Goal: Information Seeking & Learning: Learn about a topic

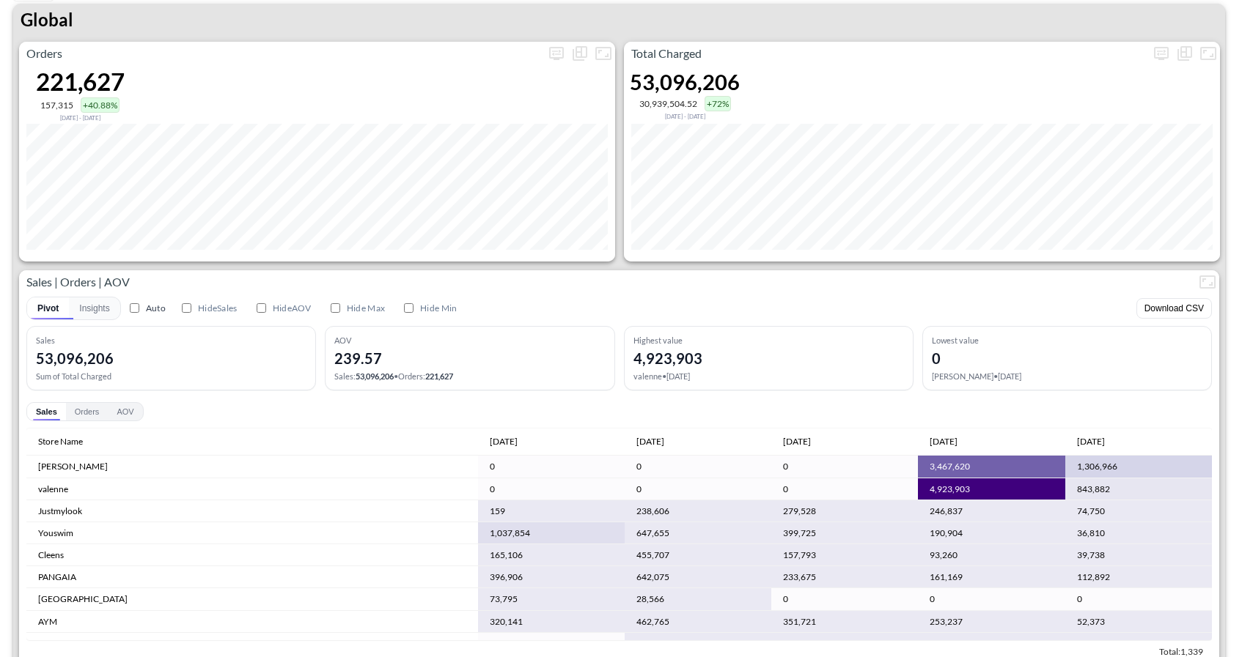
scroll to position [29, 0]
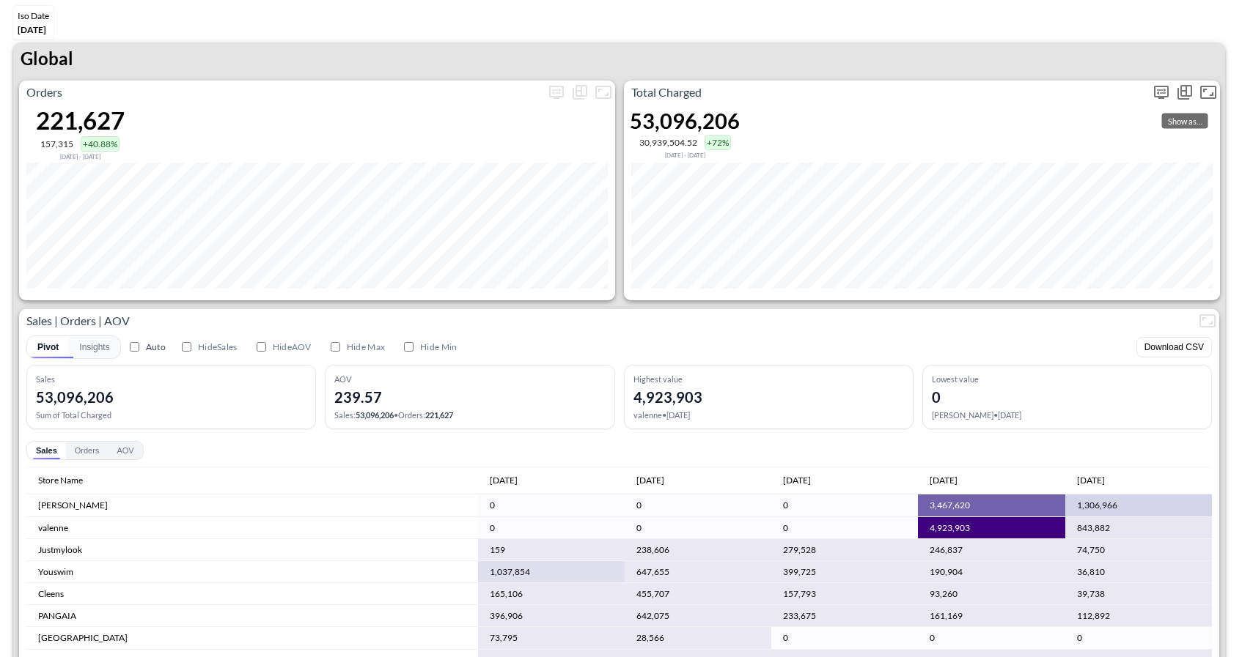
click at [1176, 91] on icon "Show as…" at bounding box center [1185, 93] width 18 height 18
click at [1102, 89] on div at bounding box center [621, 328] width 1242 height 657
click at [1169, 89] on icon "more" at bounding box center [1161, 93] width 18 height 18
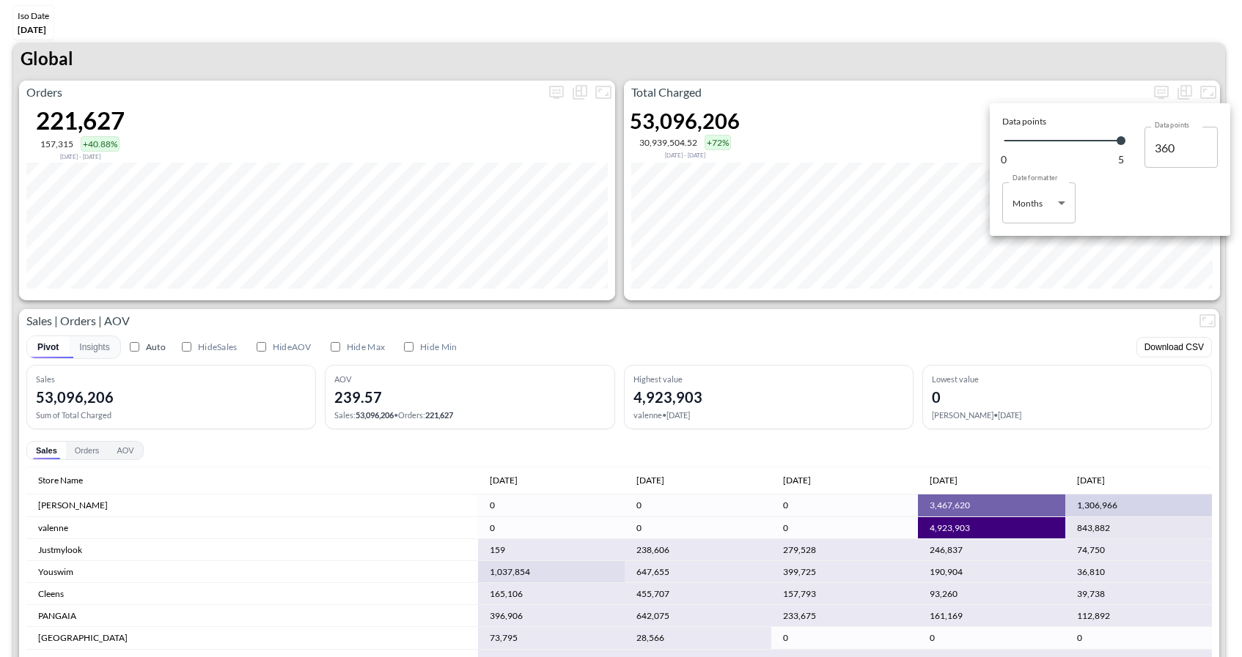
click at [1038, 202] on body "BI.P.EYE, Interactive Analytics Dashboards 1 Filters Iso Date Jun 01, 2025 Glob…" at bounding box center [621, 328] width 1242 height 657
click at [1017, 237] on div "Days" at bounding box center [1023, 240] width 19 height 13
type input "Days"
type input "131"
click at [764, 339] on div at bounding box center [621, 328] width 1242 height 657
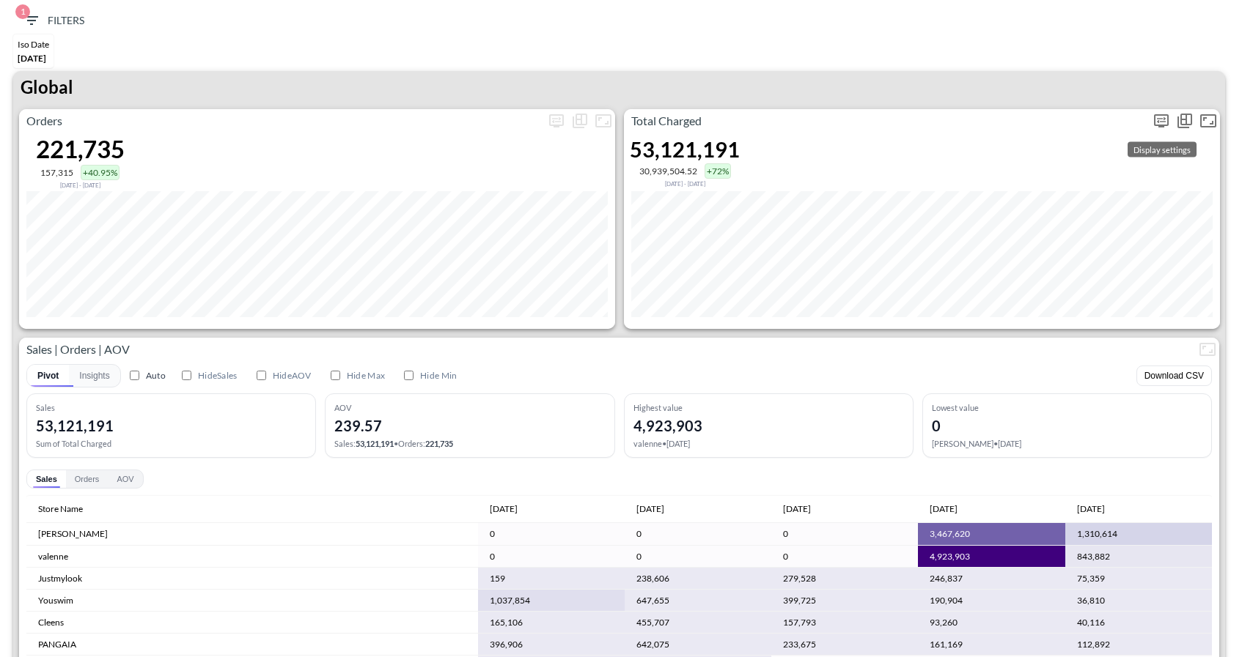
click at [1162, 122] on icon "more" at bounding box center [1161, 121] width 18 height 18
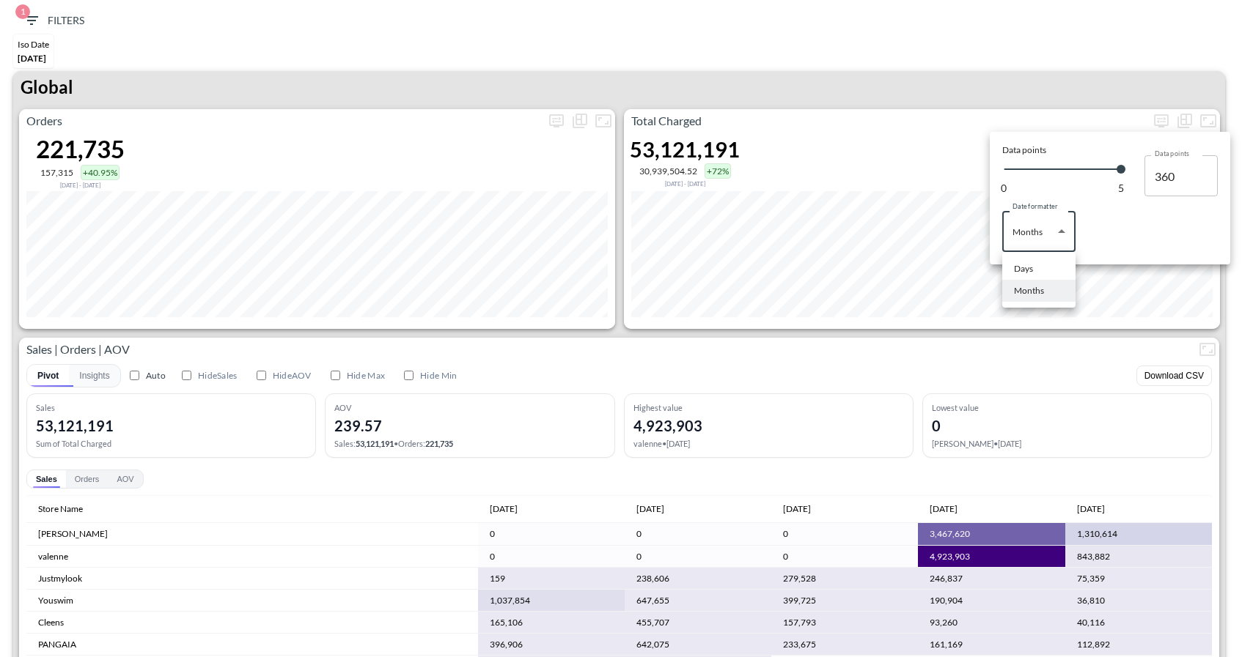
click at [1015, 224] on body "BI.P.EYE, Interactive Analytics Dashboards 1 Filters Iso Date Jun 01, 2025 Glob…" at bounding box center [621, 328] width 1242 height 657
click at [1023, 260] on li "Days" at bounding box center [1038, 269] width 73 height 22
type input "Days"
type input "131"
click at [1004, 74] on div at bounding box center [621, 328] width 1242 height 657
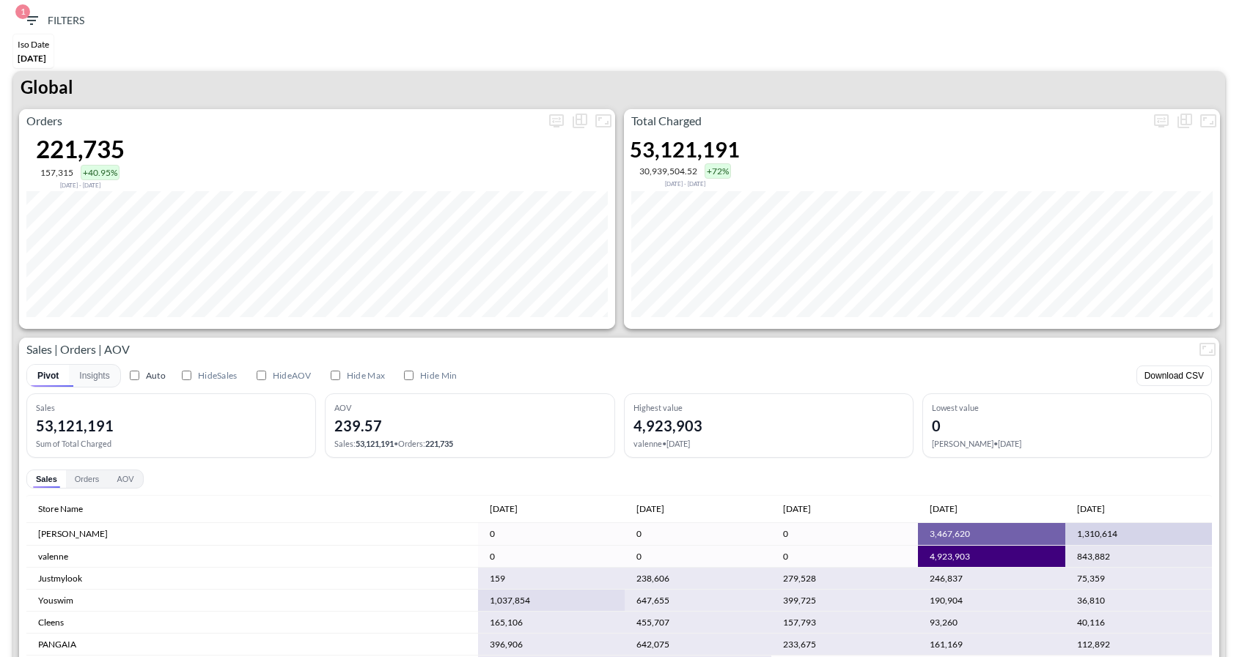
click at [1162, 133] on div "Total Charged 53,121,191 30,939,504.52 +72% Jan 21, 2025 - Jun 01, 2025" at bounding box center [922, 219] width 596 height 220
click at [1162, 114] on icon "more" at bounding box center [1161, 120] width 15 height 13
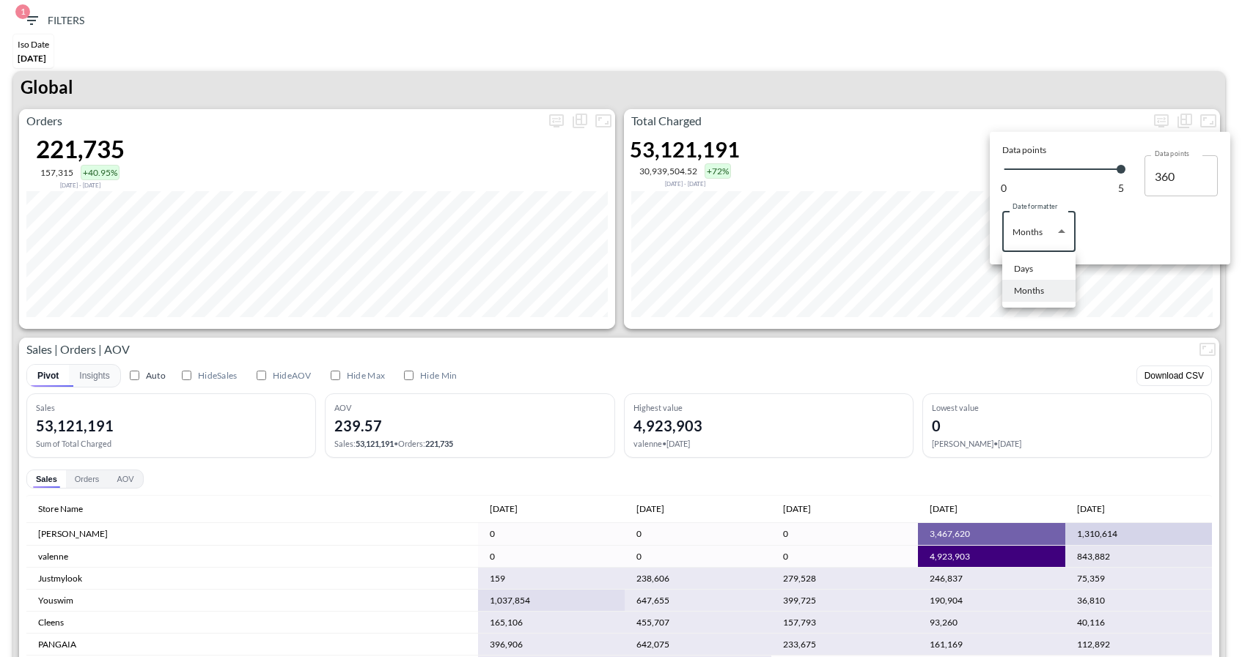
click at [1020, 232] on body "BI.P.EYE, Interactive Analytics Dashboards 1 Filters Iso Date Jun 01, 2025 Glob…" at bounding box center [621, 328] width 1242 height 657
click at [1039, 267] on li "Days" at bounding box center [1038, 269] width 73 height 22
type input "Days"
type input "131"
click at [1012, 106] on div at bounding box center [621, 328] width 1242 height 657
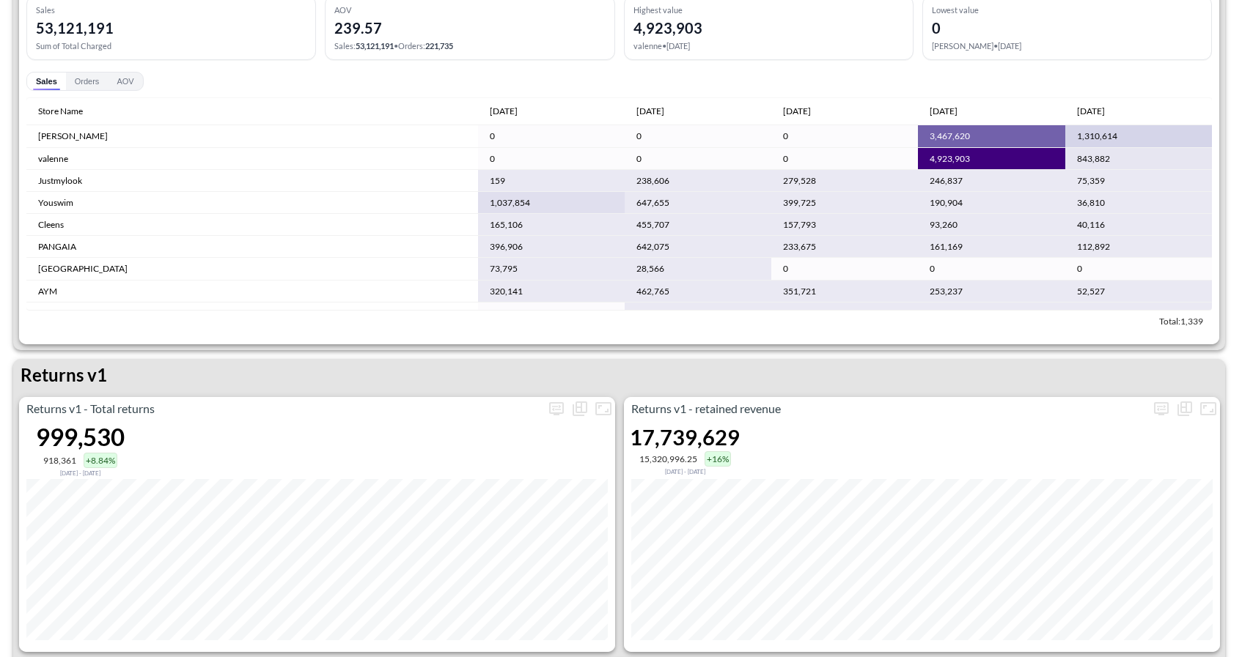
scroll to position [399, 0]
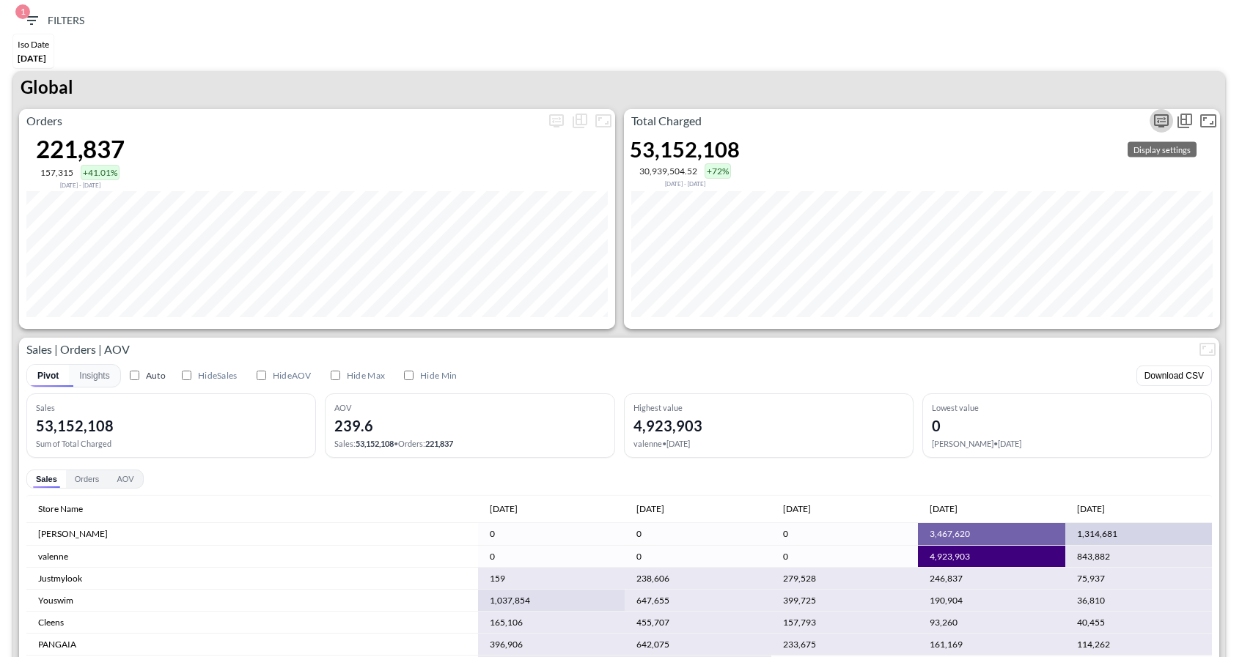
click at [1167, 123] on icon "more" at bounding box center [1161, 120] width 15 height 13
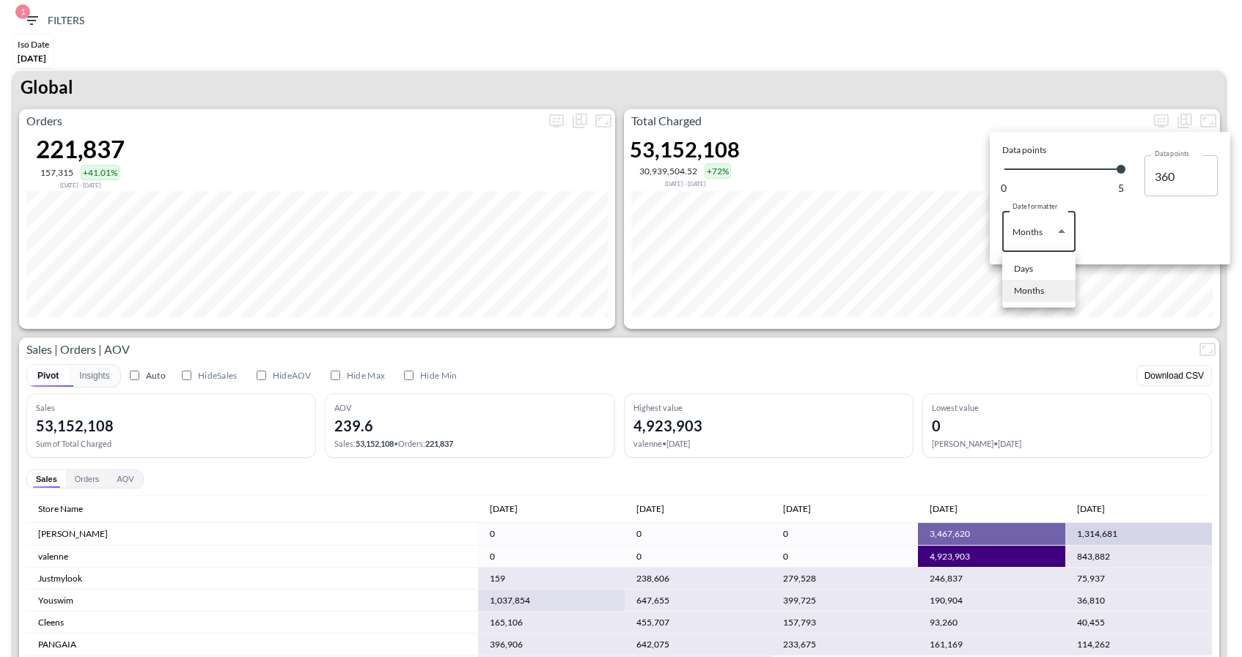
click at [1041, 234] on body "BI.P.EYE, Interactive Analytics Dashboards 1 Filters Iso Date [DATE] Global Ord…" at bounding box center [621, 328] width 1242 height 657
click at [1038, 272] on li "Days" at bounding box center [1038, 269] width 73 height 22
type input "Days"
type input "131"
click at [1054, 353] on div at bounding box center [621, 328] width 1242 height 657
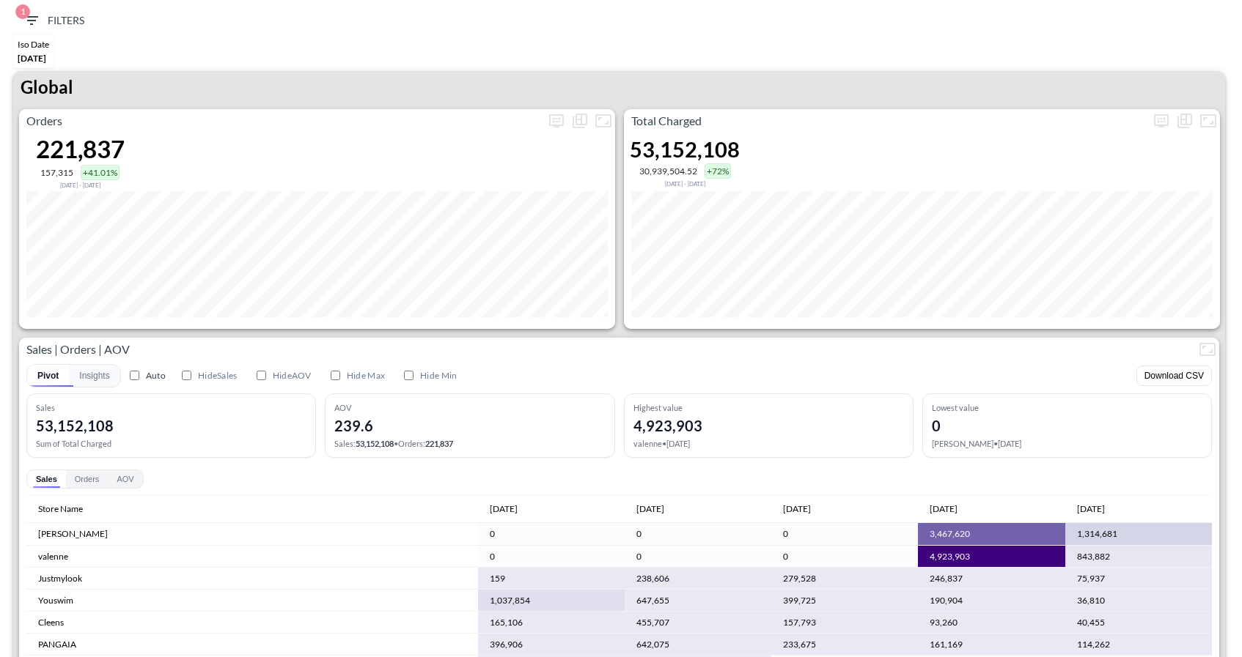
click at [831, 336] on div "Orders 221,837 157,315 +41.01% Jan 21, 2025 - Jun 01, 2025 Total Charged 53,152…" at bounding box center [619, 425] width 1212 height 633
click at [1165, 125] on icon "more" at bounding box center [1161, 121] width 18 height 18
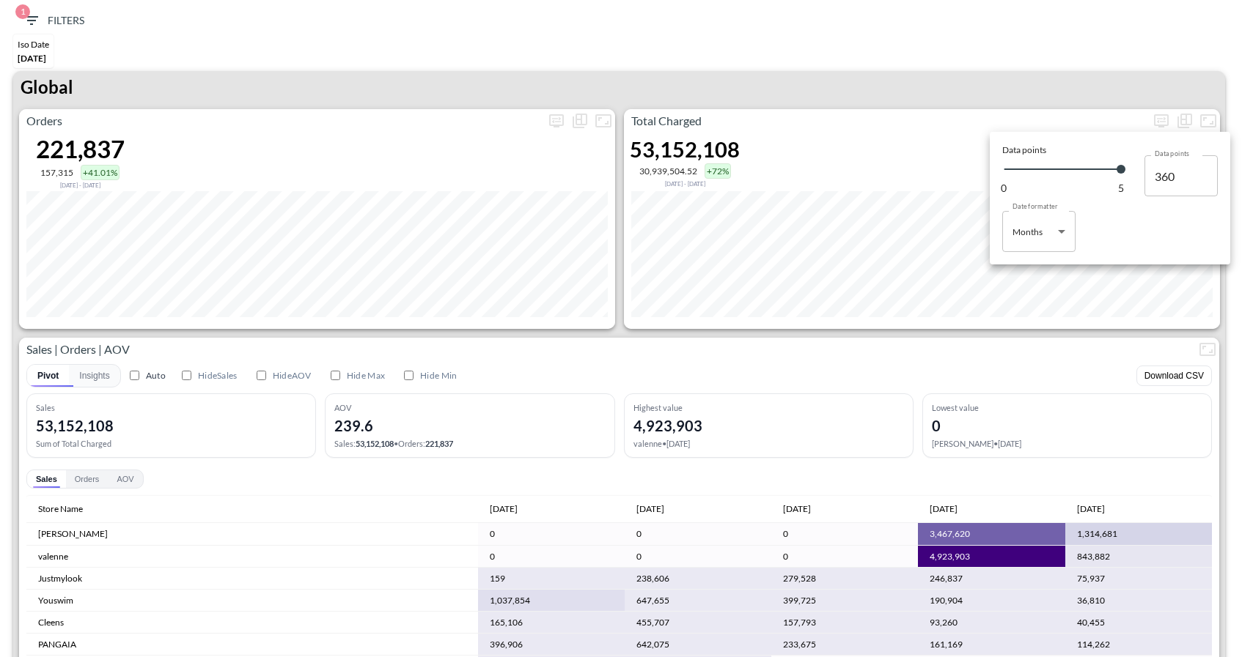
click at [1011, 238] on body "BI.P.EYE, Interactive Analytics Dashboards 1 Filters Iso Date [DATE] Global Ord…" at bounding box center [621, 328] width 1242 height 657
click at [1044, 268] on li "Days" at bounding box center [1038, 269] width 73 height 22
type input "Days"
type input "131"
click at [1134, 359] on div at bounding box center [621, 328] width 1242 height 657
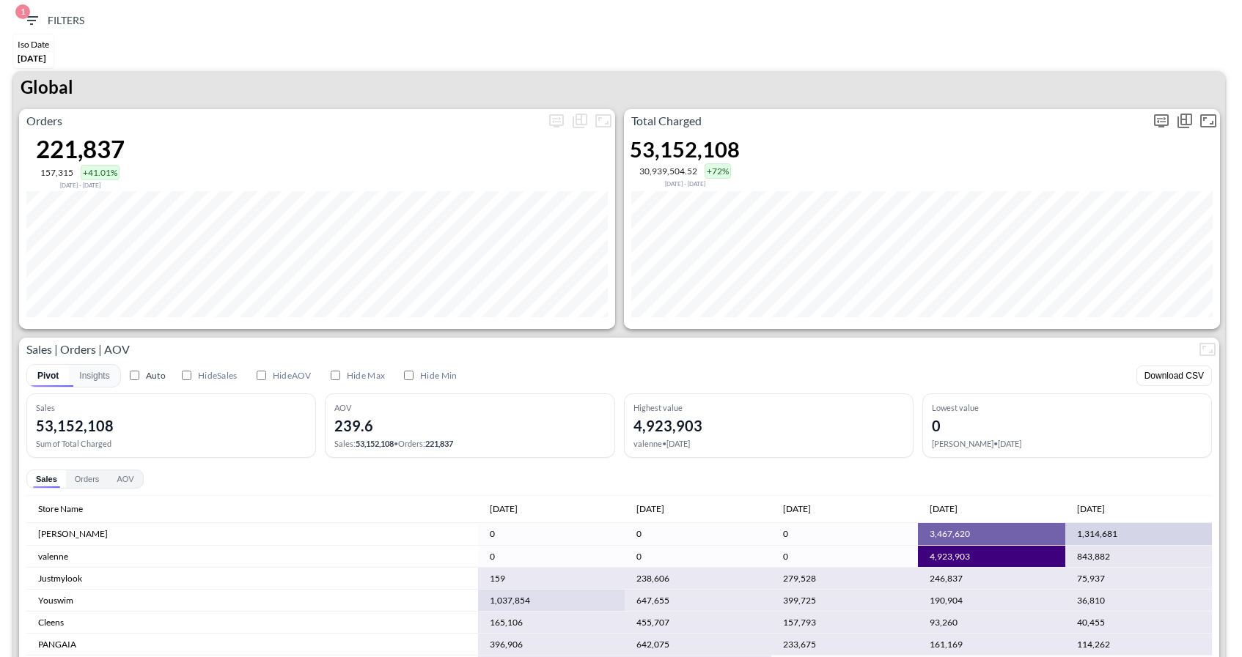
click at [1157, 110] on button "more" at bounding box center [1160, 120] width 23 height 23
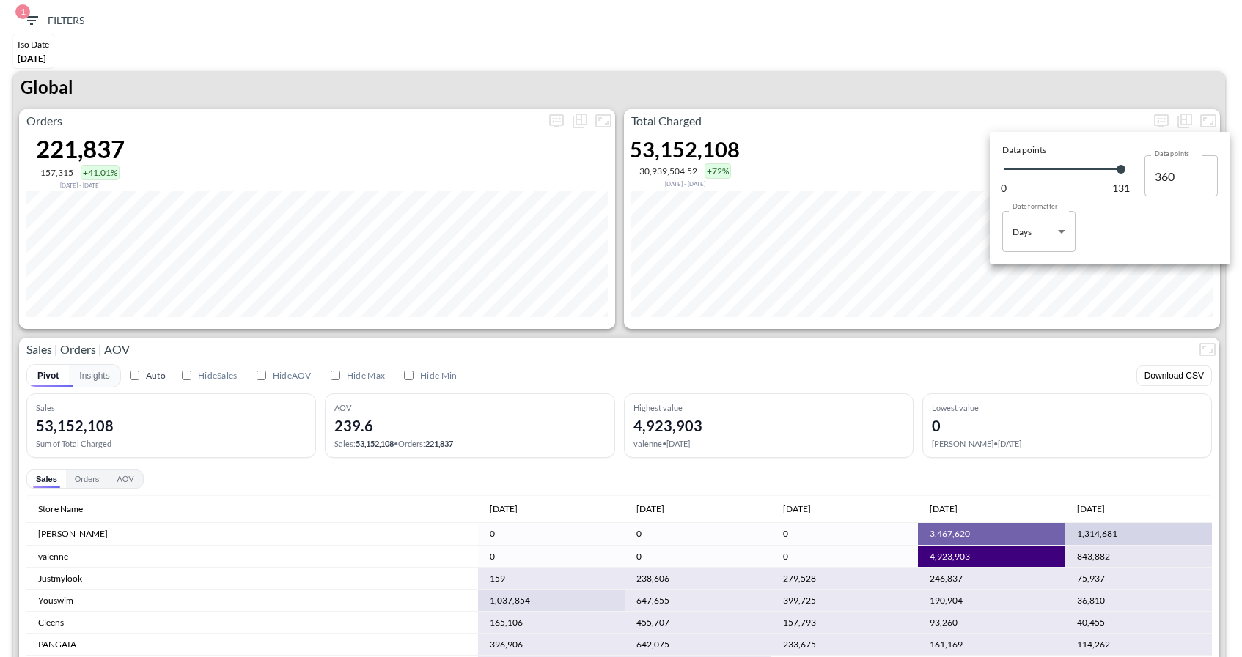
click at [1146, 60] on div at bounding box center [621, 328] width 1242 height 657
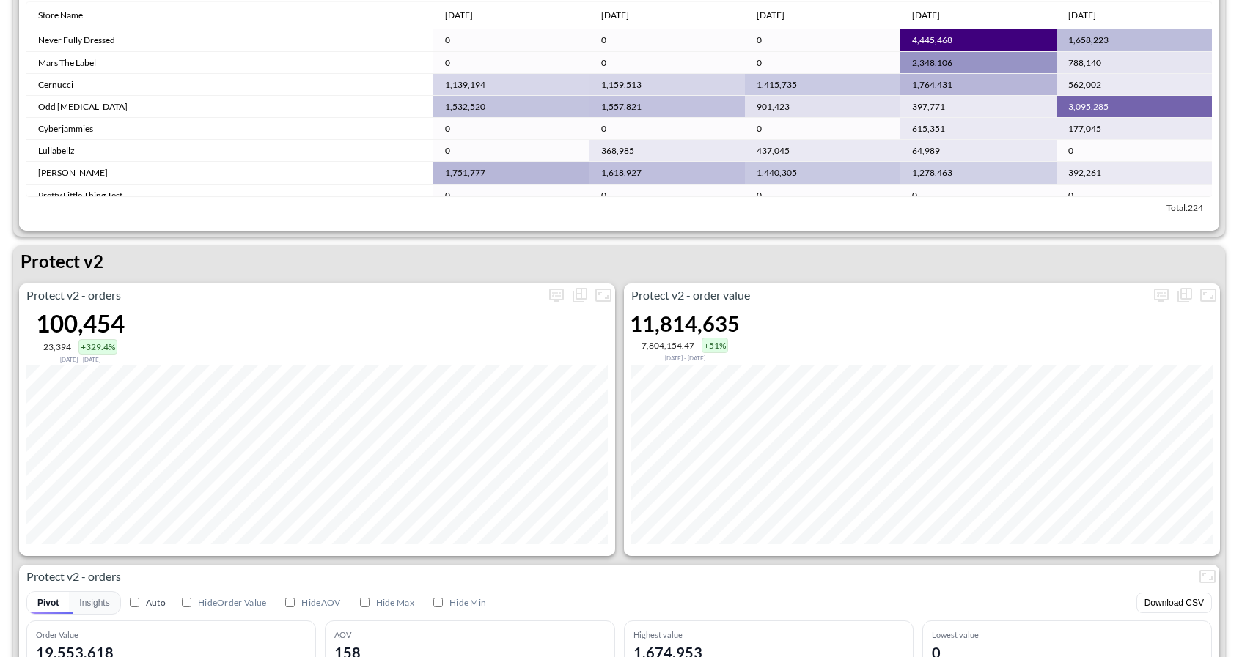
scroll to position [2623, 0]
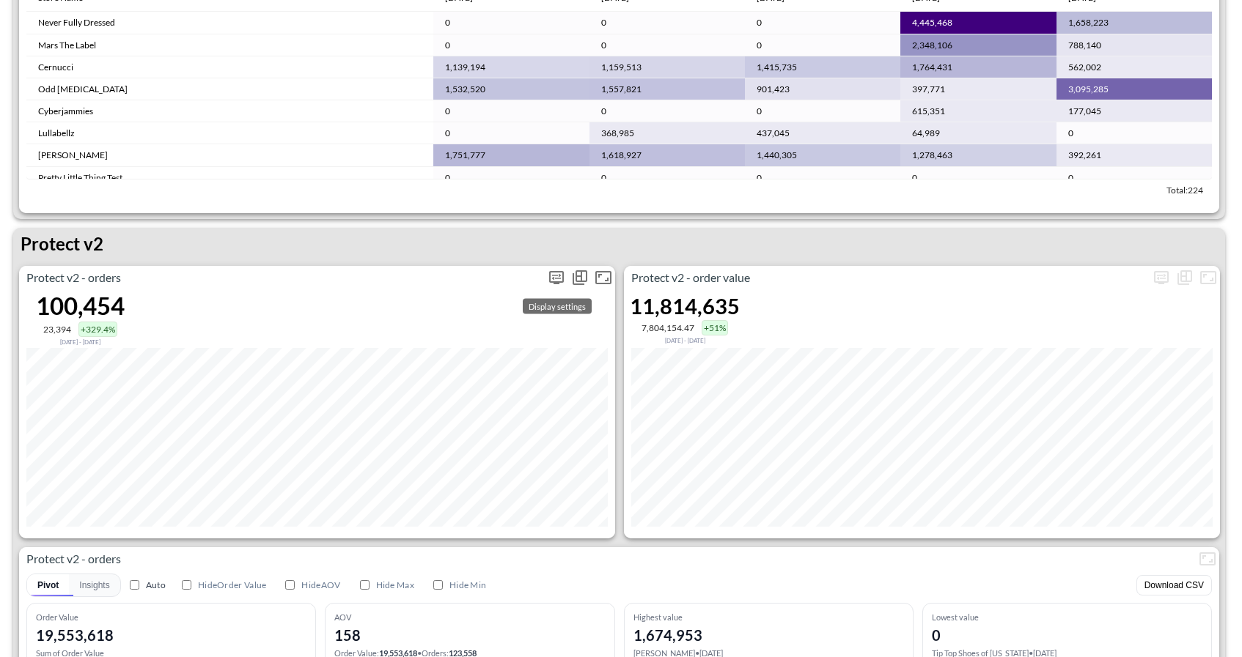
click at [557, 281] on icon "more" at bounding box center [556, 277] width 15 height 13
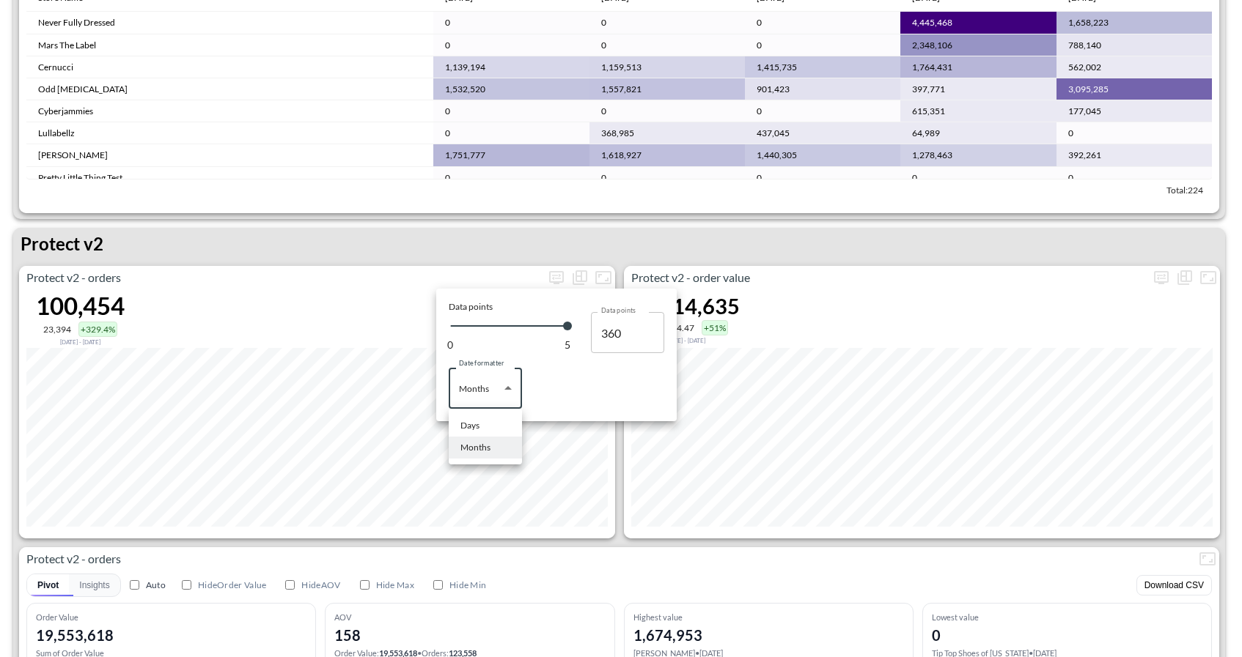
click at [505, 379] on body "BI.P.EYE, Interactive Analytics Dashboards 1 Filters Iso Date [DATE] Global Ord…" at bounding box center [621, 328] width 1242 height 657
click at [485, 422] on li "Days" at bounding box center [485, 426] width 73 height 22
type input "Days"
type input "131"
click at [585, 540] on div at bounding box center [621, 328] width 1242 height 657
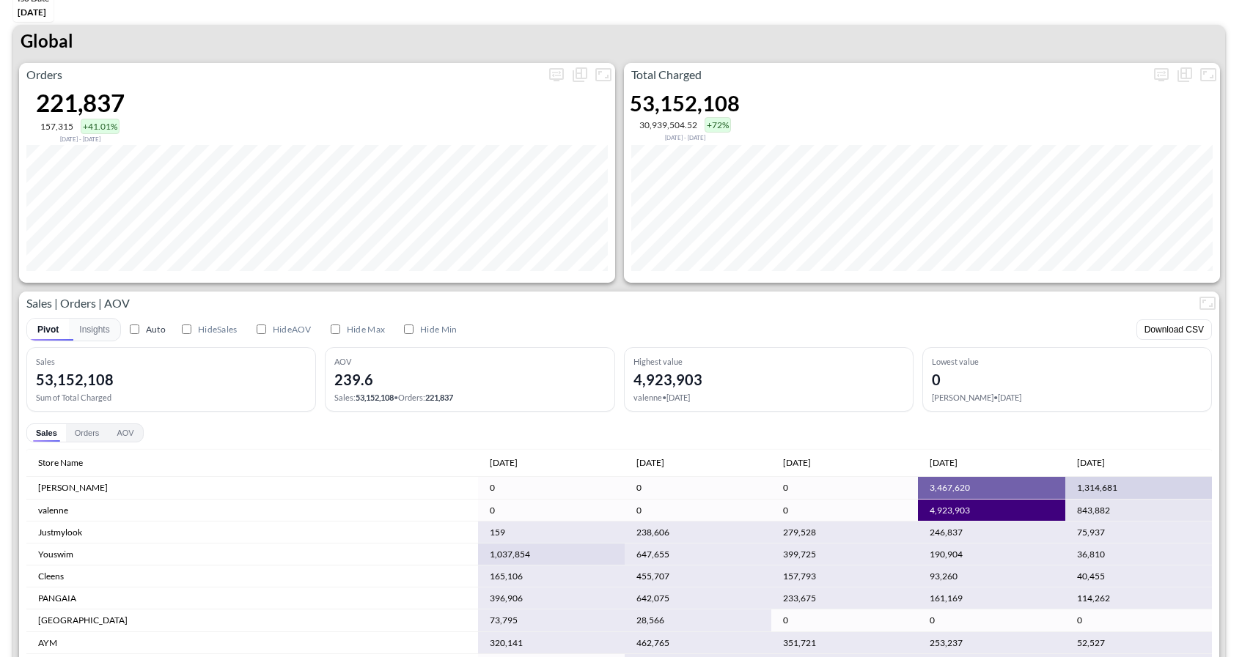
scroll to position [52, 0]
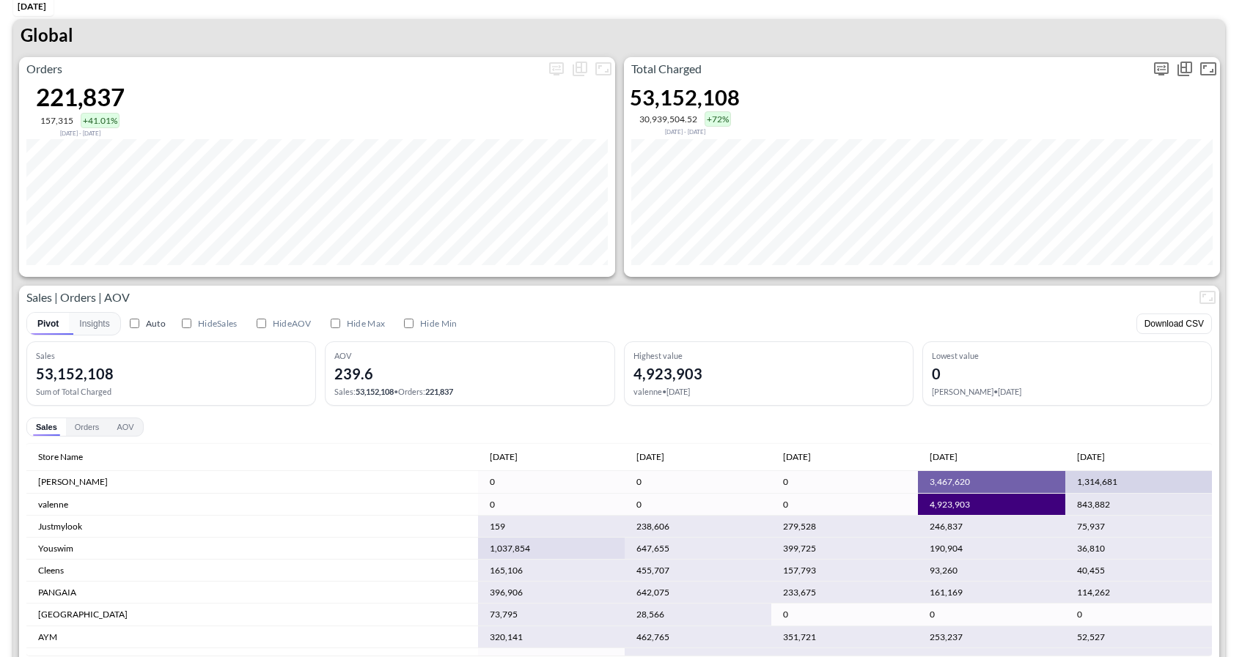
click at [1162, 69] on icon "more" at bounding box center [1161, 69] width 18 height 18
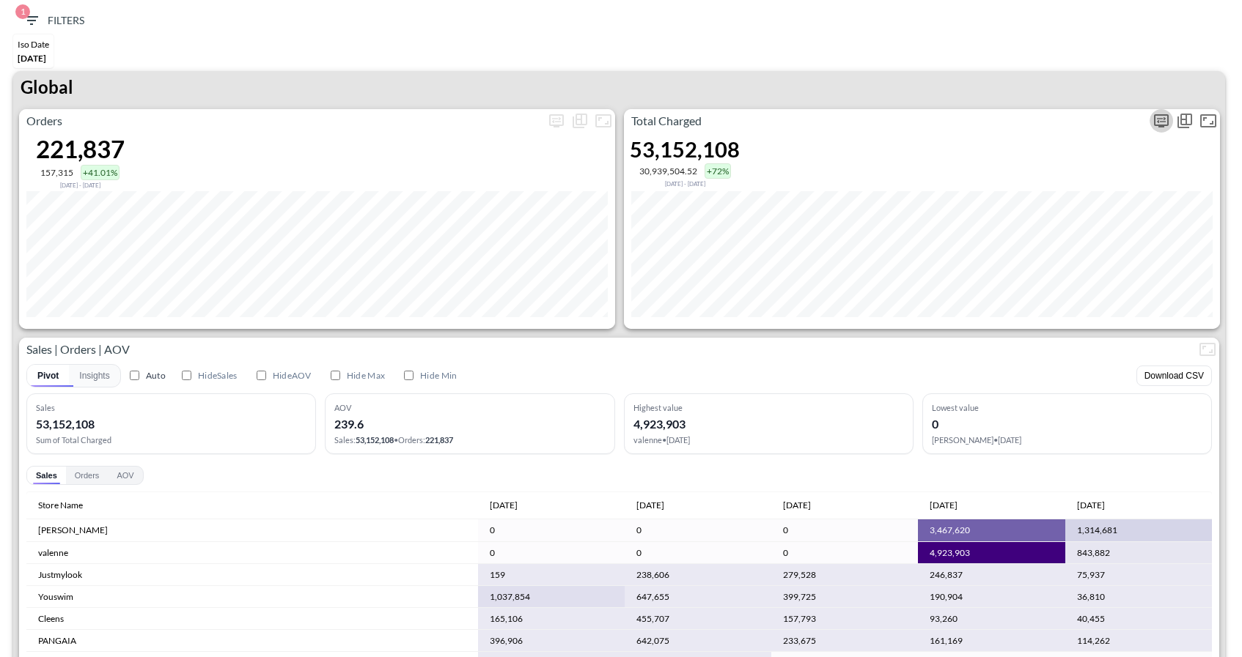
click at [1162, 112] on icon "more" at bounding box center [1161, 121] width 18 height 18
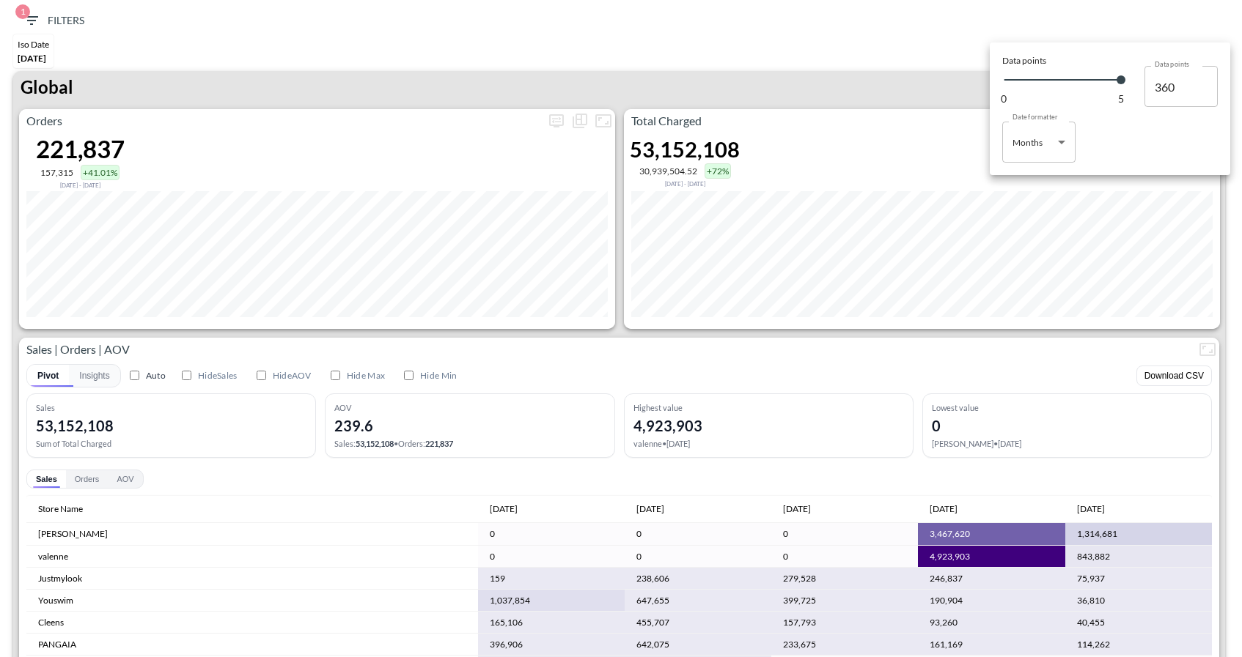
scroll to position [89, 0]
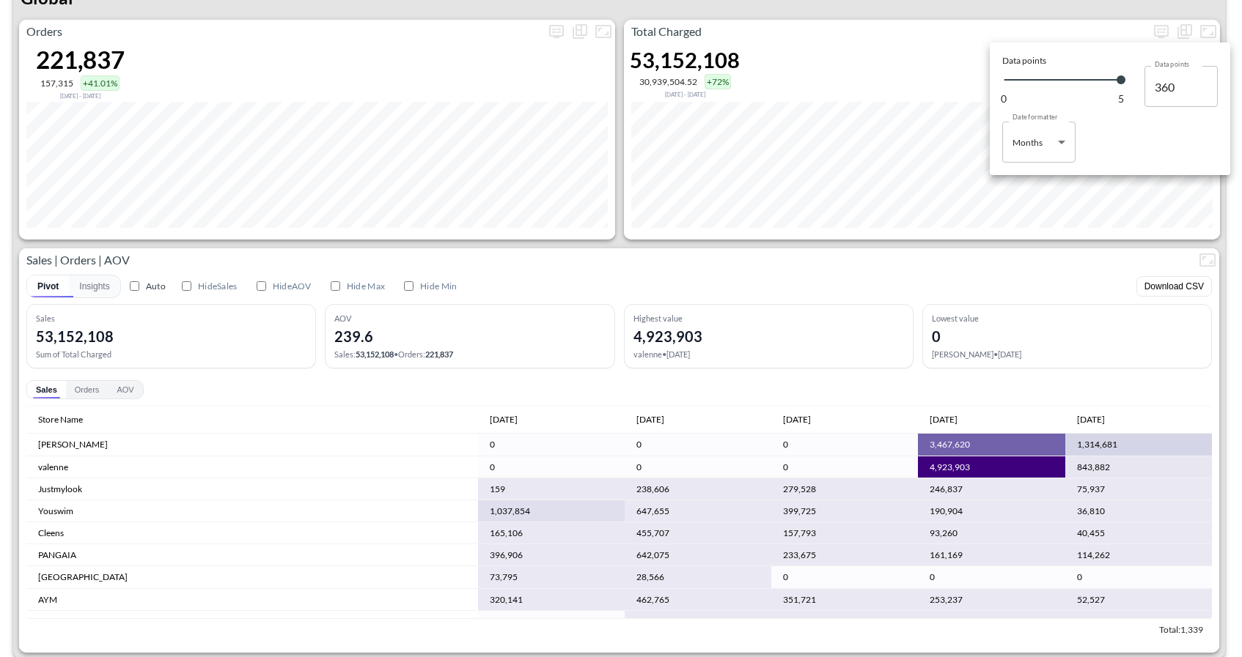
click at [1056, 153] on body "BI.P.EYE, Interactive Analytics Dashboards 1 Filters Iso Date [DATE] Global Ord…" at bounding box center [621, 328] width 1242 height 657
click at [1035, 180] on li "Days" at bounding box center [1038, 180] width 73 height 22
type input "Days"
type input "131"
click at [1009, 35] on div at bounding box center [621, 328] width 1242 height 657
